Goal: Use online tool/utility: Use online tool/utility

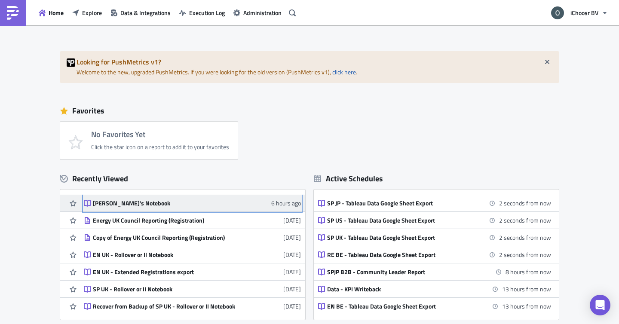
click at [147, 207] on link "[PERSON_NAME]'s Notebook 6 hours ago" at bounding box center [192, 203] width 217 height 17
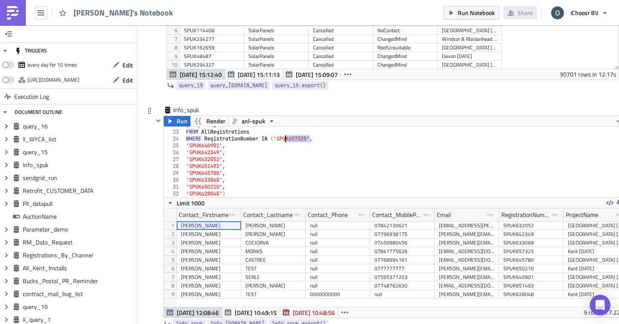
drag, startPoint x: 310, startPoint y: 139, endPoint x: 286, endPoint y: 139, distance: 24.1
click at [286, 139] on div ", Proposal_NumberOfPanels FROM AllRegistrations WHERE RegistrationNumber IN ( '…" at bounding box center [404, 164] width 441 height 84
click at [310, 138] on div ", Proposal_NumberOfPanels FROM AllRegistrations WHERE RegistrationNumber IN ( '…" at bounding box center [404, 162] width 441 height 70
paste textarea "'SPUK661234',"
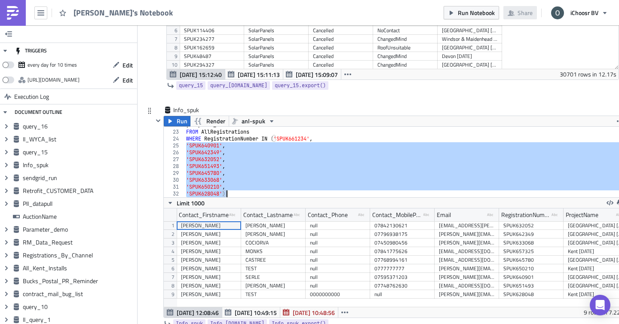
drag, startPoint x: 187, startPoint y: 147, endPoint x: 219, endPoint y: 208, distance: 69.0
click at [219, 208] on div "WHERE RegistrationNumber IN ('SPUK661234', 22 23 24 25 26 27 28 29 30 31 32 , P…" at bounding box center [395, 221] width 462 height 191
type textarea "'SPUK650210', 'SPUK628048')"
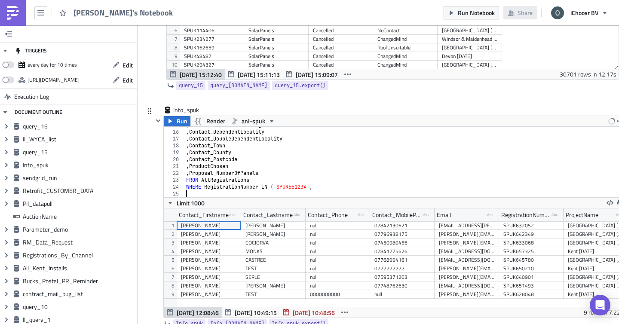
paste textarea "'SPUK628048',"
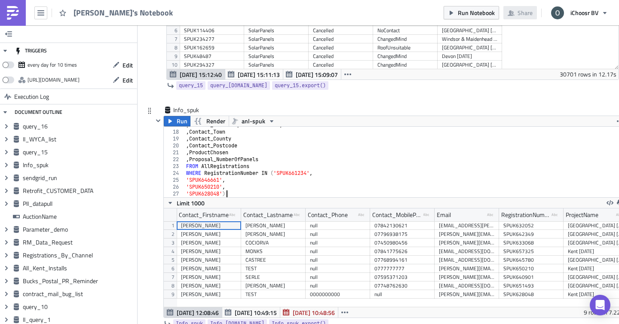
scroll to position [0, 3]
type textarea "'SPUK628048')"
click at [175, 124] on button "Run" at bounding box center [177, 121] width 27 height 10
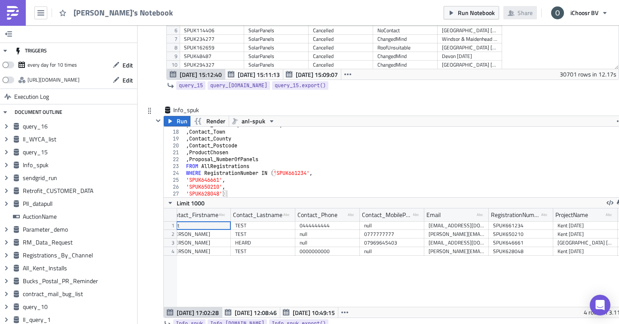
scroll to position [0, 0]
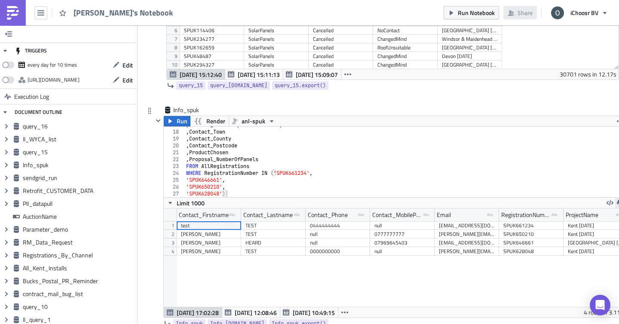
click at [616, 204] on button "button" at bounding box center [620, 203] width 10 height 10
click at [559, 173] on div "CSV" at bounding box center [586, 170] width 67 height 9
